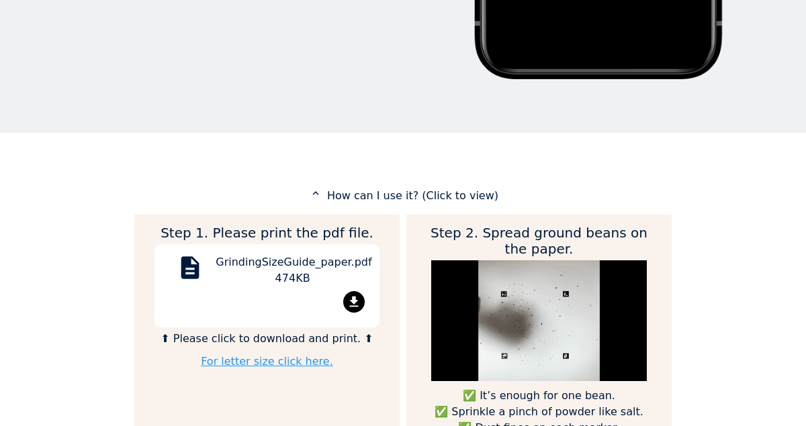
scroll to position [531, 0]
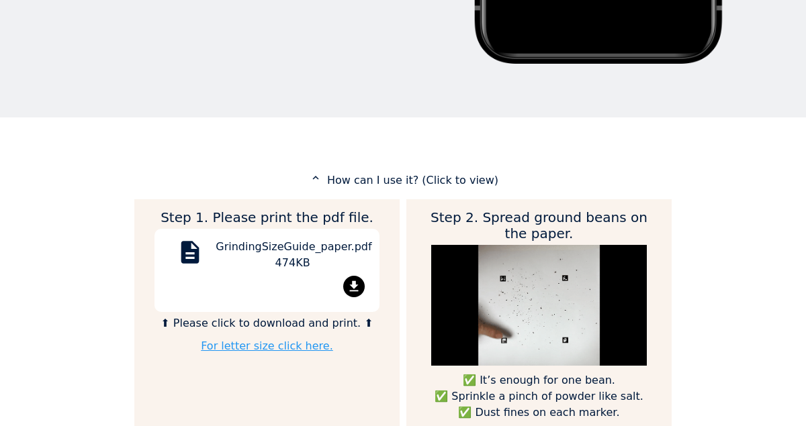
click at [328, 262] on div "GrindingSizeGuide_paper.pdf 474KB" at bounding box center [293, 257] width 154 height 37
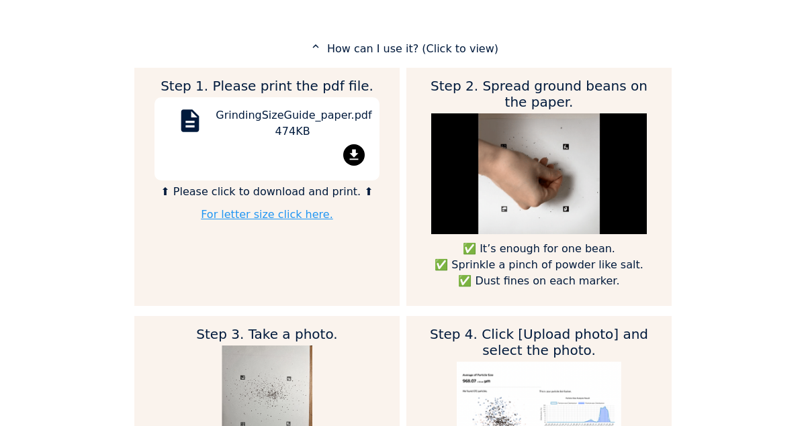
scroll to position [661, 0]
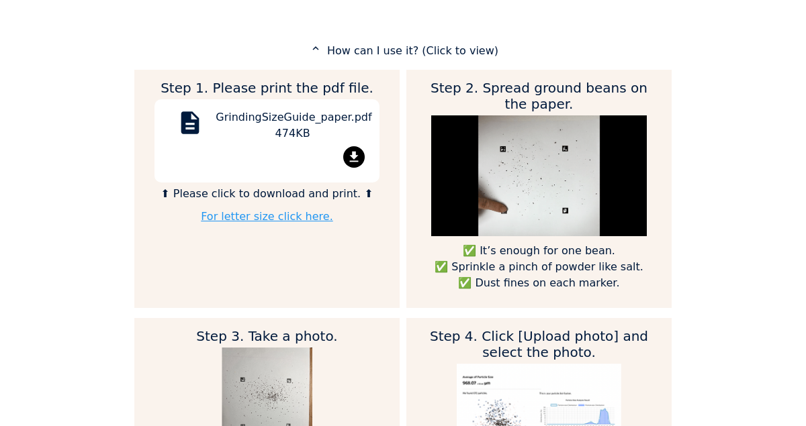
click at [295, 212] on link "For letter size click here." at bounding box center [267, 216] width 132 height 13
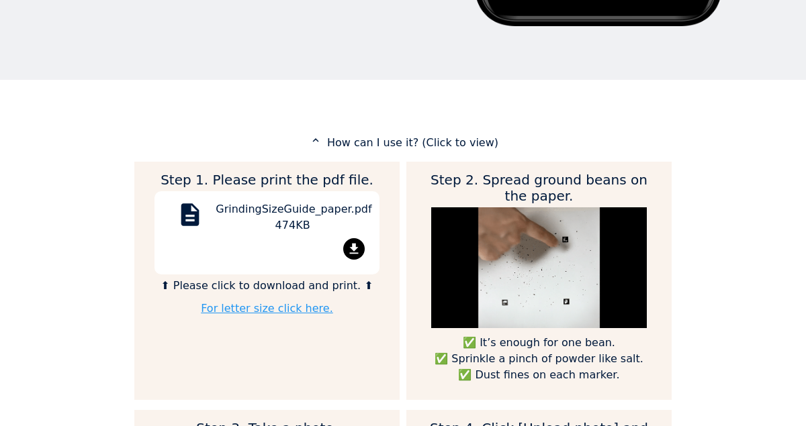
scroll to position [541, 0]
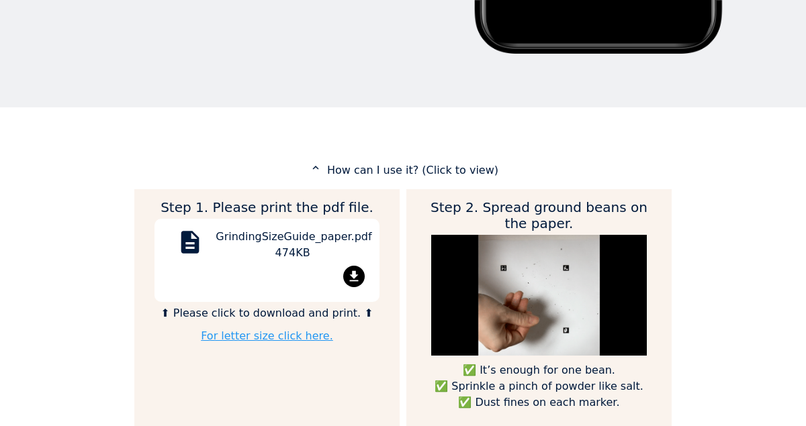
click at [323, 170] on mat-icon "expand_less" at bounding box center [316, 168] width 16 height 12
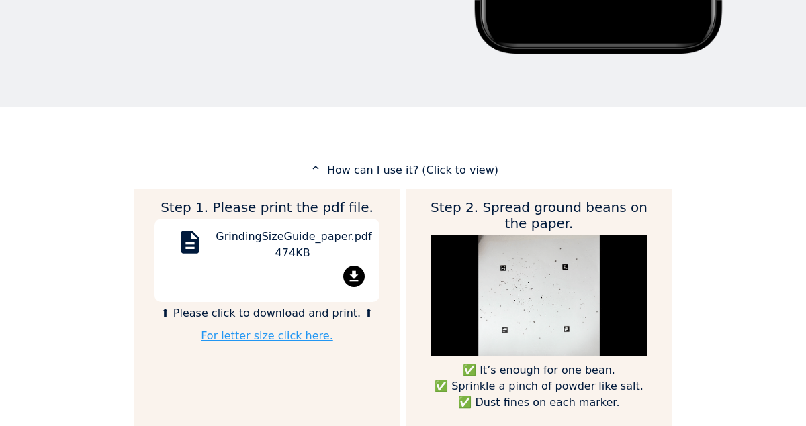
scroll to position [670631, 671065]
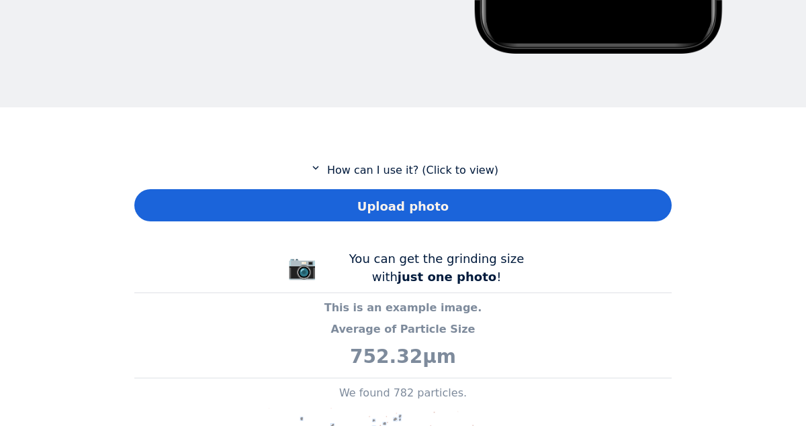
click at [322, 169] on mat-icon "expand_more" at bounding box center [316, 168] width 16 height 12
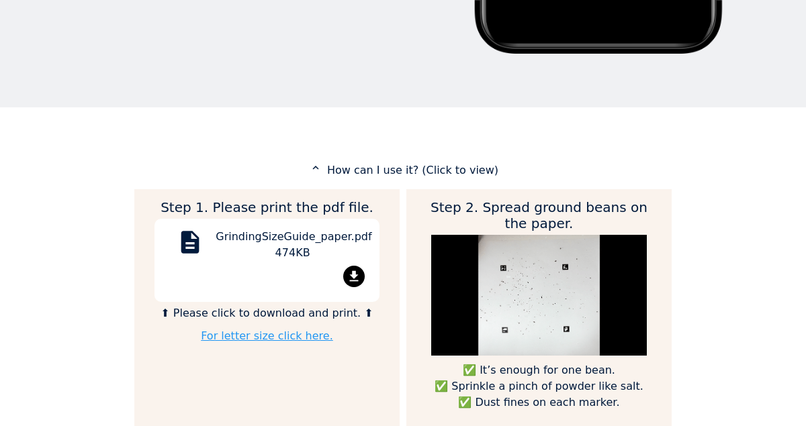
click at [322, 169] on mat-icon "expand_less" at bounding box center [316, 168] width 16 height 12
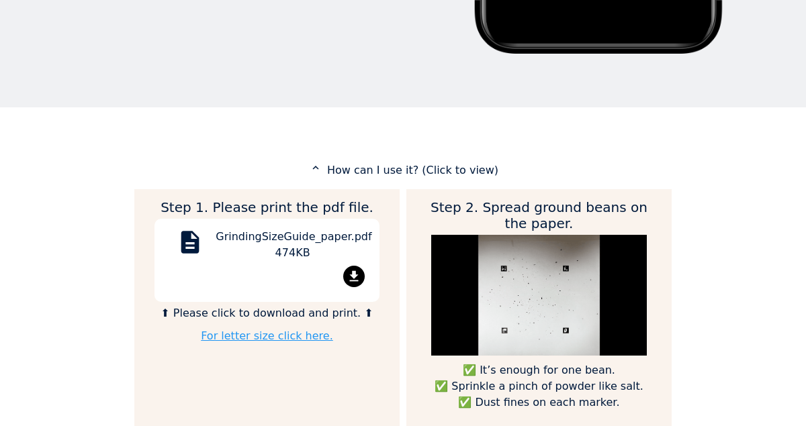
scroll to position [670631, 671065]
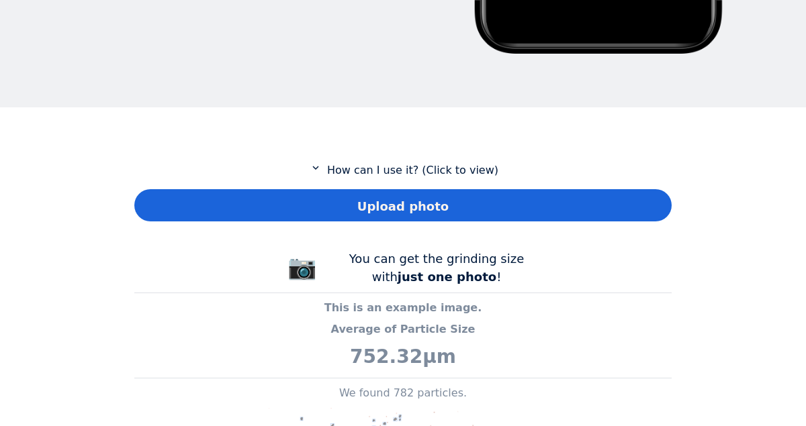
click at [322, 168] on mat-icon "expand_more" at bounding box center [316, 168] width 16 height 12
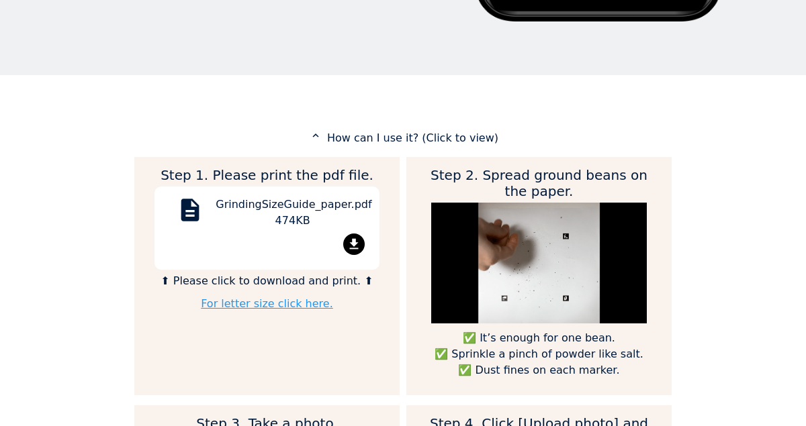
scroll to position [553, 0]
